Goal: Navigation & Orientation: Find specific page/section

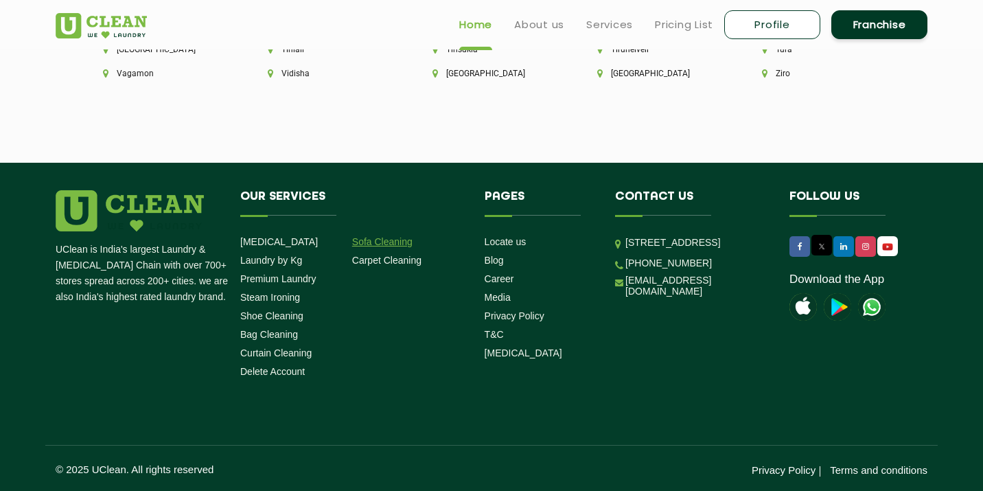
scroll to position [3881, 0]
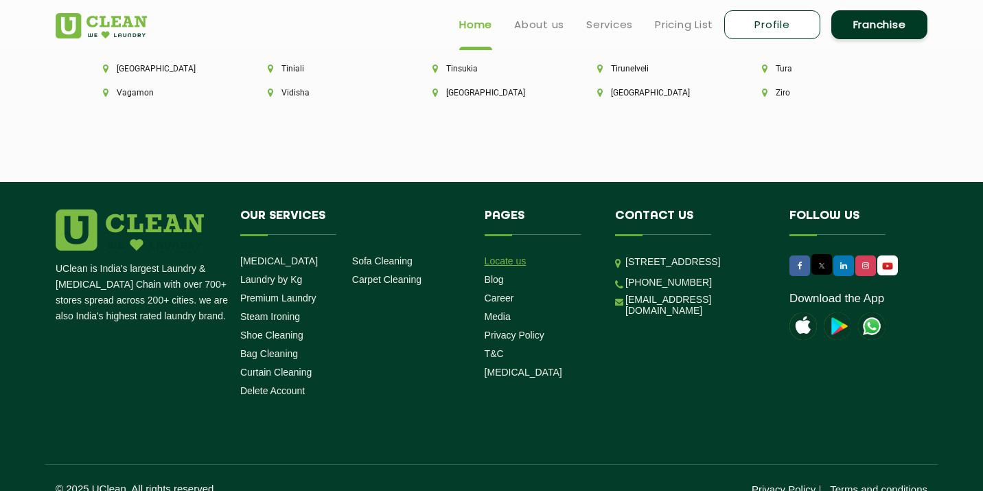
click at [500, 258] on link "Locate us" at bounding box center [506, 260] width 42 height 11
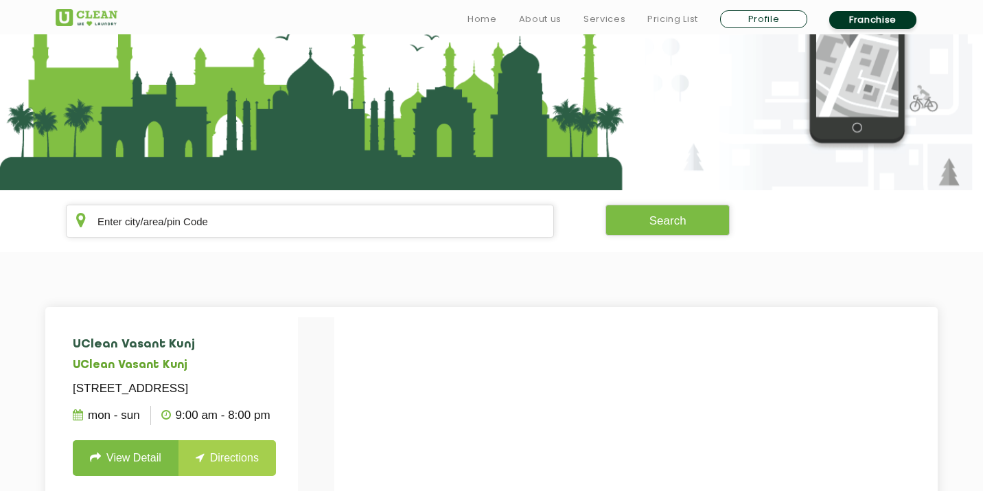
scroll to position [149, 0]
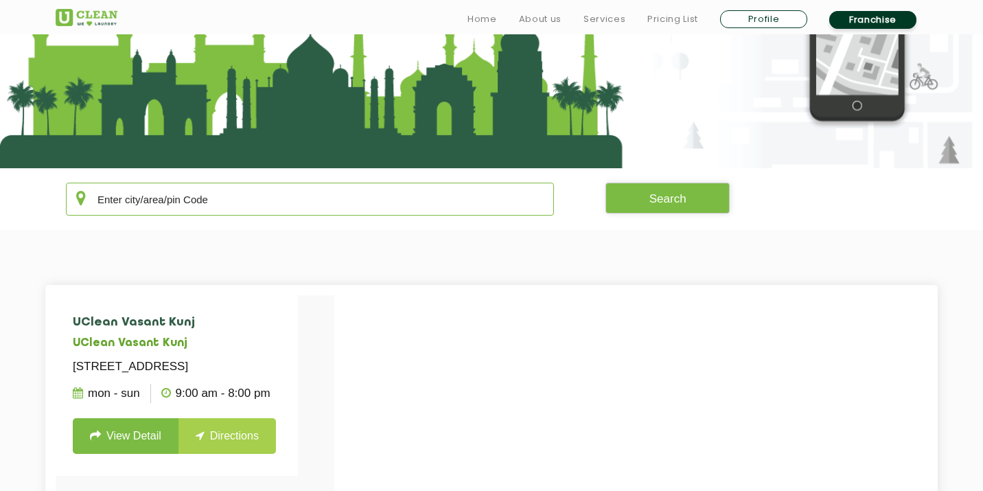
click at [302, 205] on input "text" at bounding box center [310, 199] width 488 height 33
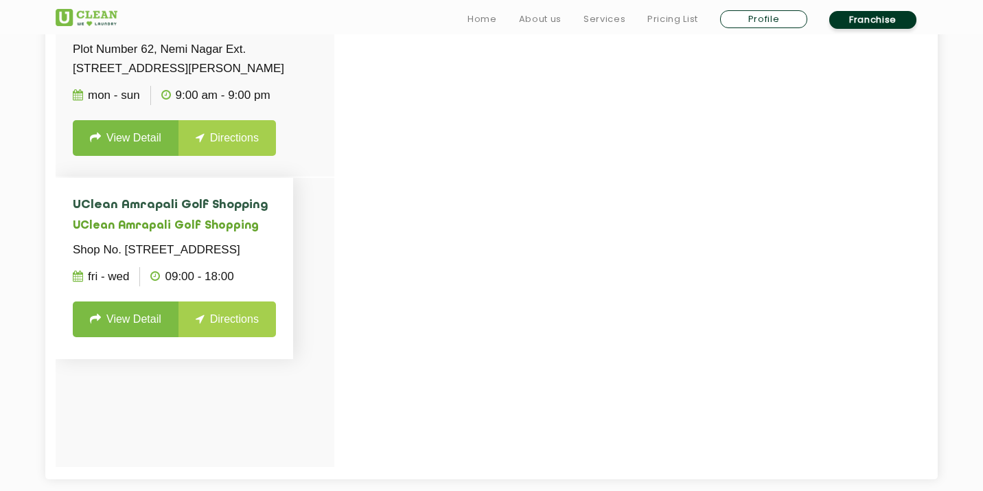
scroll to position [467, 0]
type input "amrapal"
click at [108, 336] on link "View Detail" at bounding box center [126, 319] width 106 height 36
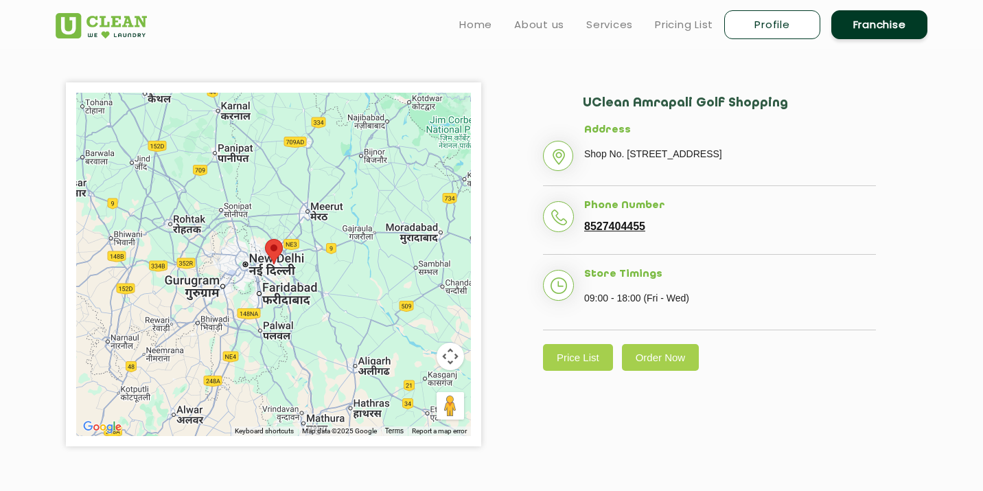
scroll to position [279, 0]
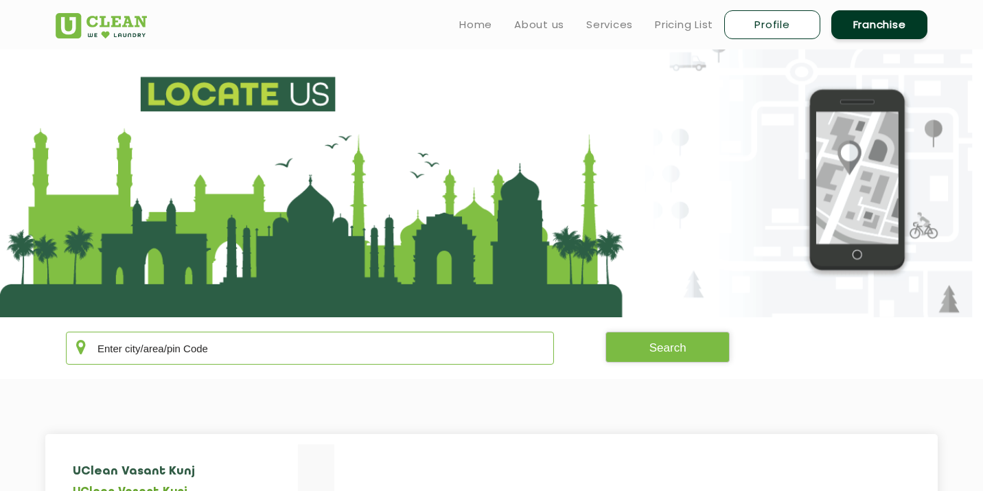
click at [205, 346] on input "text" at bounding box center [310, 348] width 488 height 33
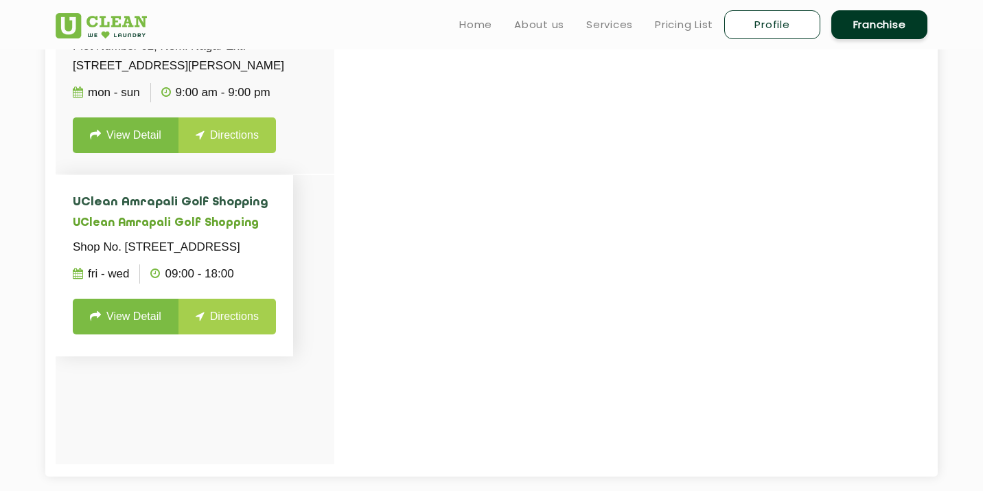
scroll to position [456, 0]
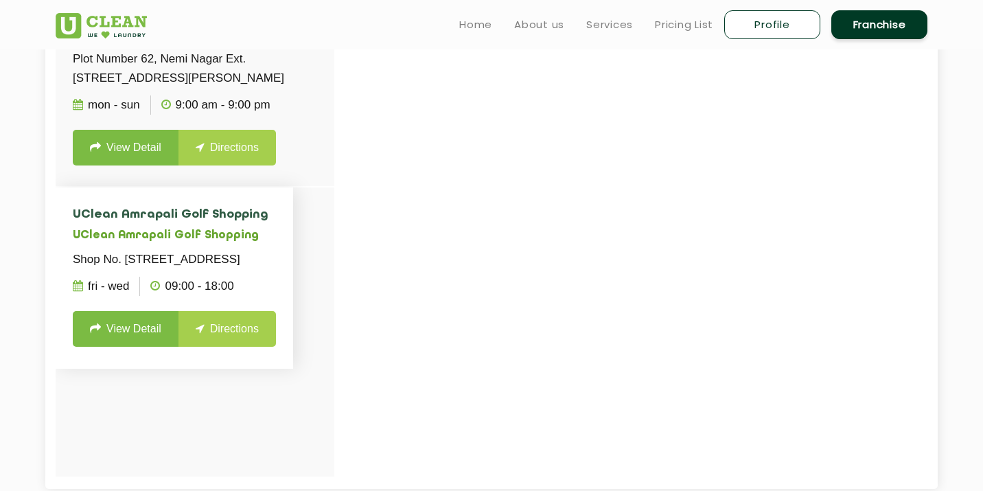
type input "amrapal"
click at [135, 347] on link "View Detail" at bounding box center [126, 329] width 106 height 36
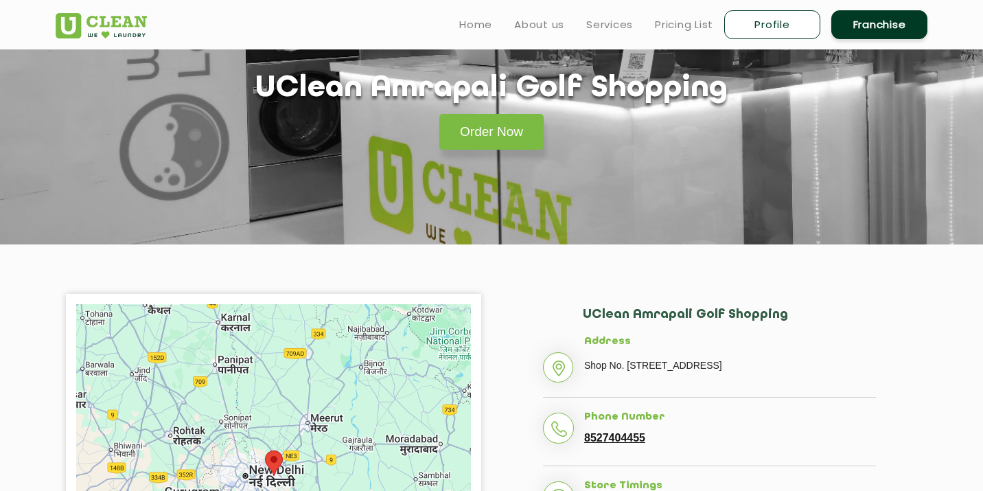
scroll to position [62, 0]
